Goal: Transaction & Acquisition: Purchase product/service

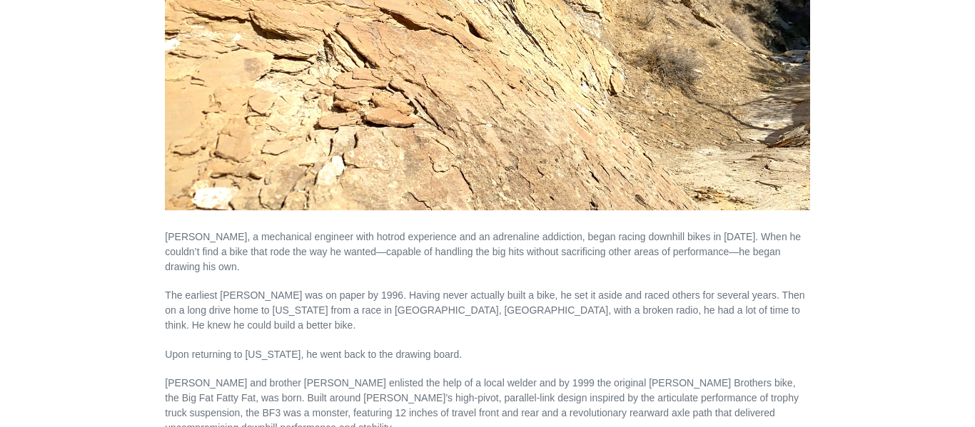
scroll to position [510, 0]
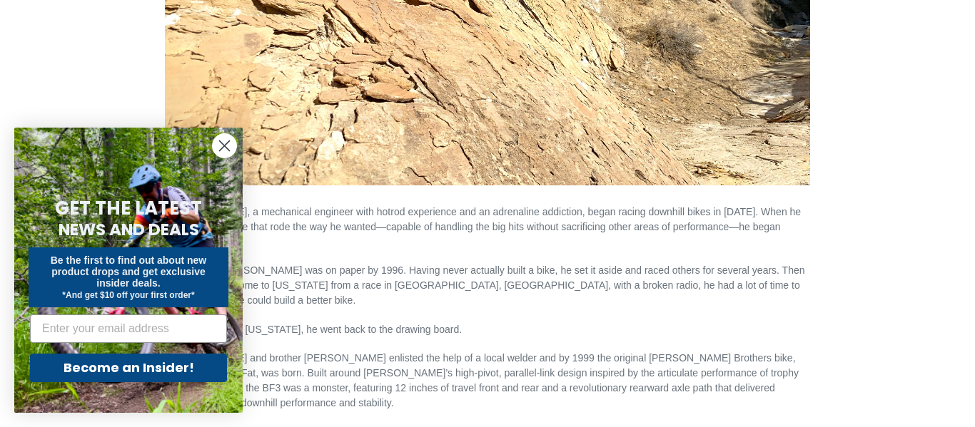
click at [221, 155] on circle "Close dialog" at bounding box center [225, 146] width 24 height 24
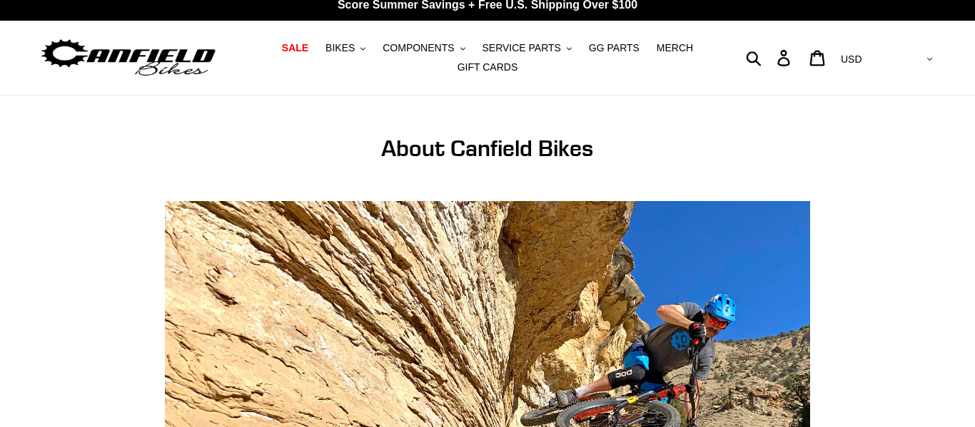
scroll to position [0, 0]
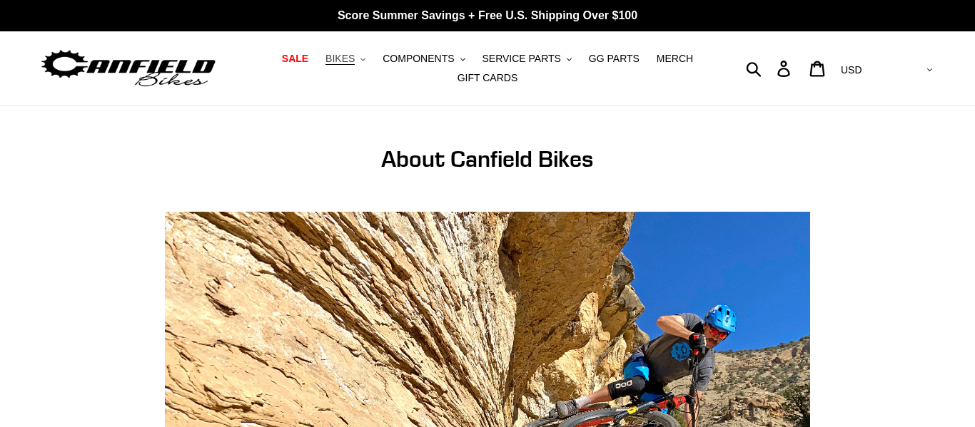
click at [355, 54] on span "BIKES" at bounding box center [339, 59] width 29 height 12
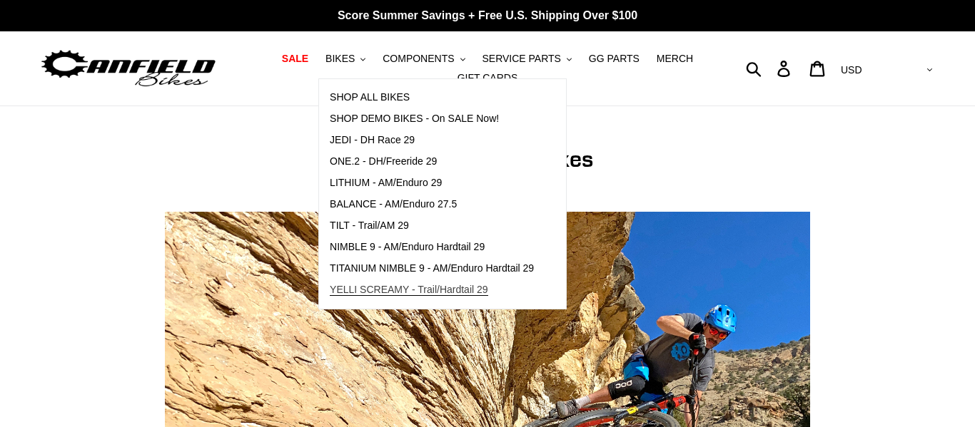
click at [374, 289] on span "YELLI SCREAMY - Trail/Hardtail 29" at bounding box center [409, 290] width 158 height 12
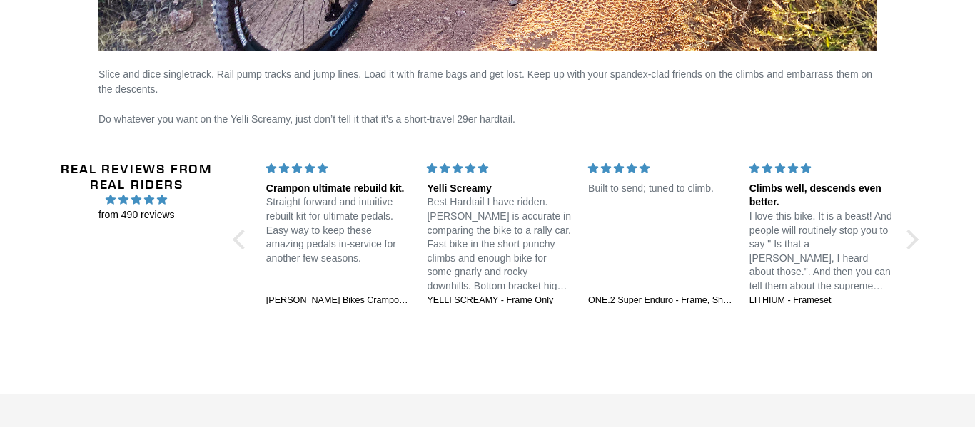
scroll to position [2886, 0]
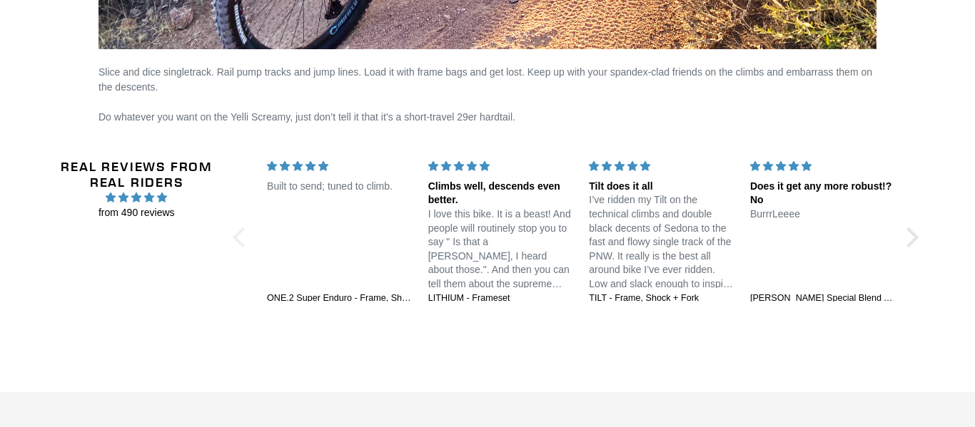
click at [240, 234] on div at bounding box center [243, 238] width 20 height 20
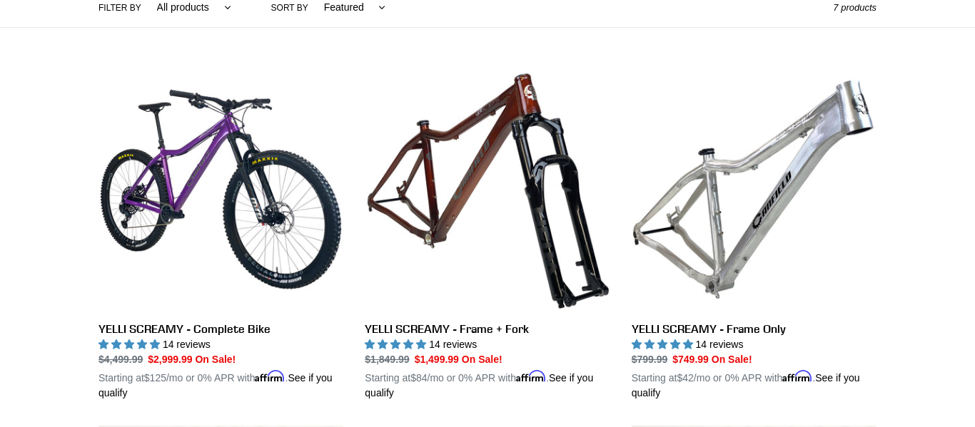
scroll to position [362, 0]
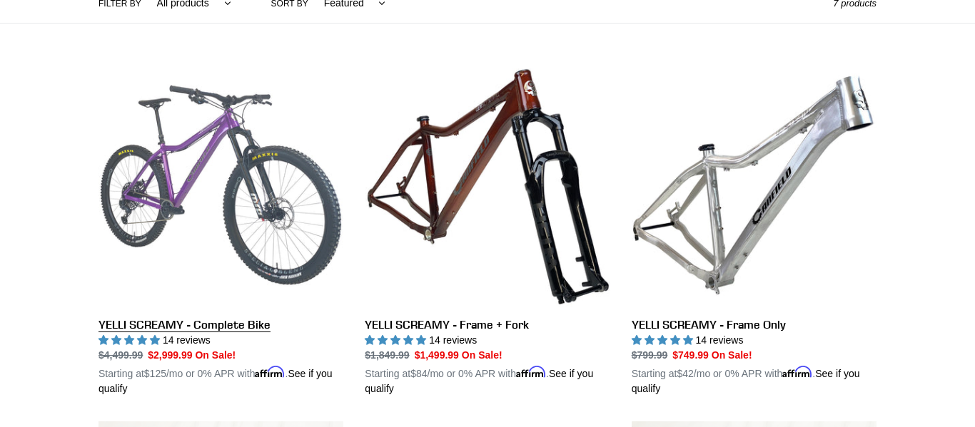
click at [245, 170] on link "YELLI SCREAMY - Complete Bike" at bounding box center [220, 230] width 245 height 334
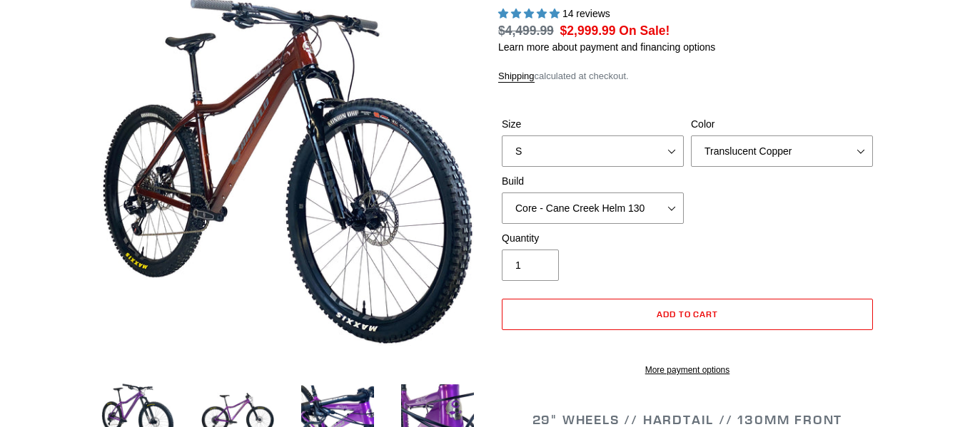
scroll to position [232, 0]
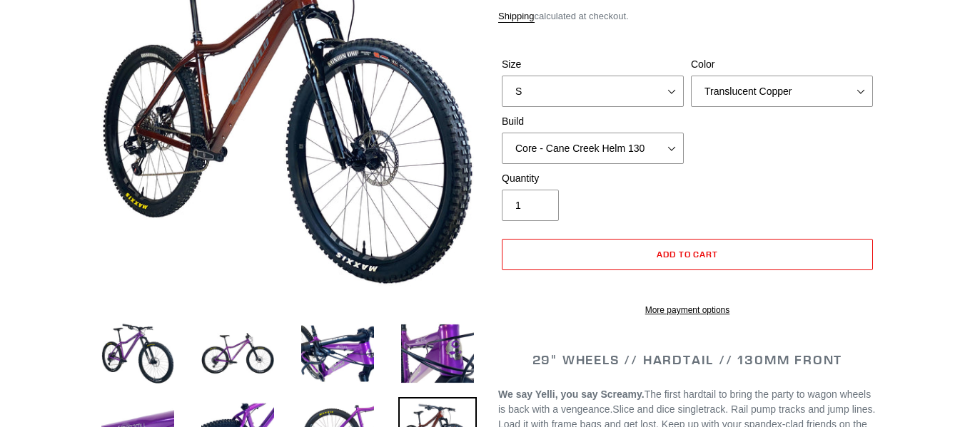
select select "highest-rating"
click at [671, 87] on select "S M L XL" at bounding box center [593, 91] width 182 height 31
select select "L"
click at [502, 76] on select "S M L XL" at bounding box center [593, 91] width 182 height 31
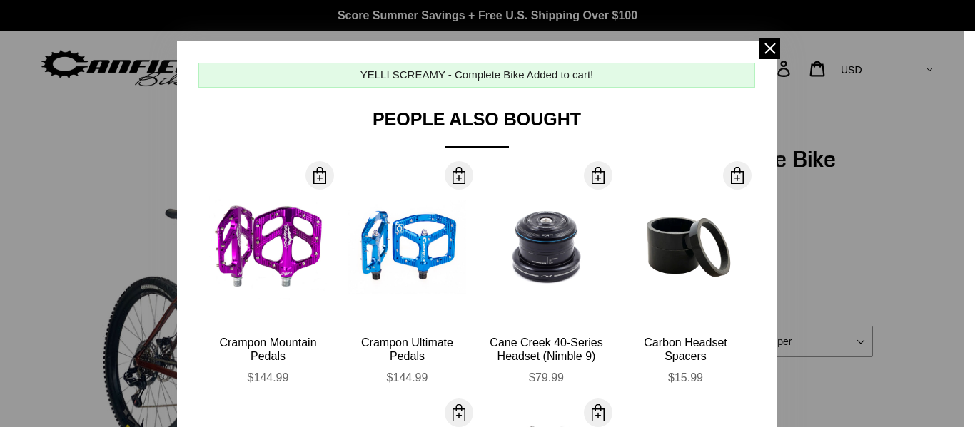
scroll to position [93, 0]
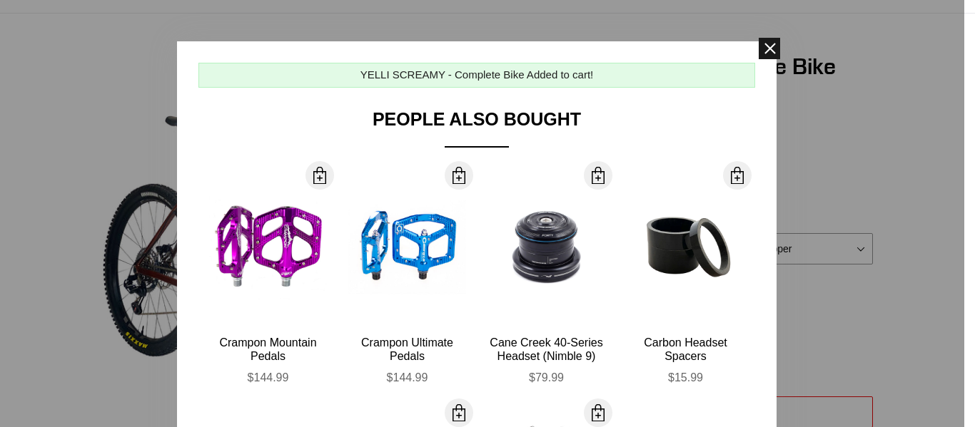
click at [766, 51] on span at bounding box center [769, 48] width 21 height 21
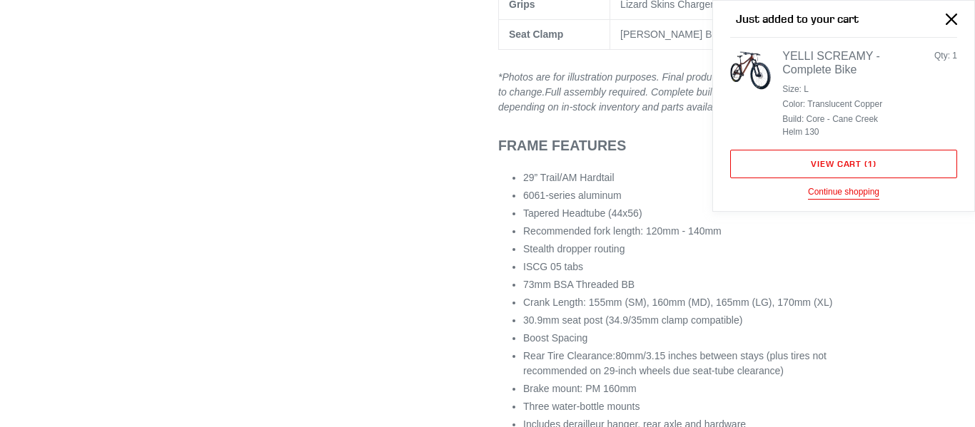
scroll to position [1451, 0]
